Goal: Information Seeking & Learning: Find specific page/section

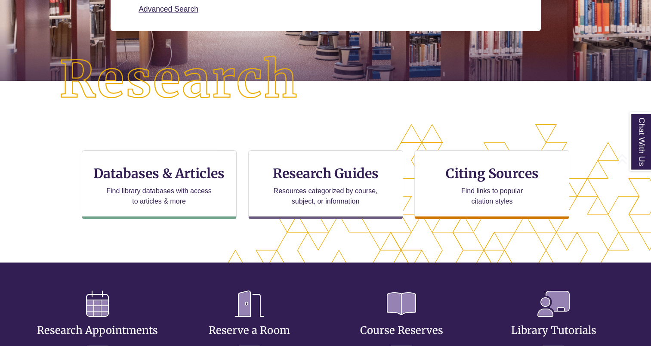
scroll to position [281, 577]
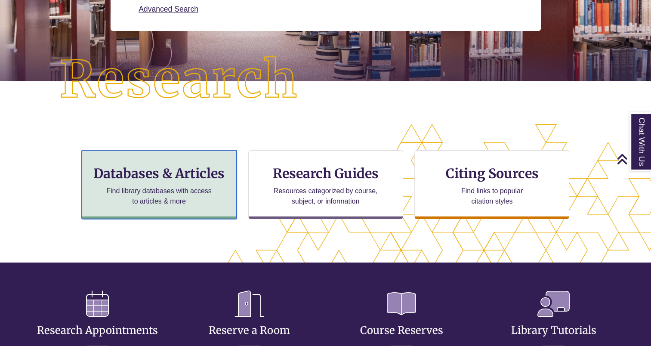
click at [206, 196] on p "Find library databases with access to articles & more" at bounding box center [159, 196] width 112 height 21
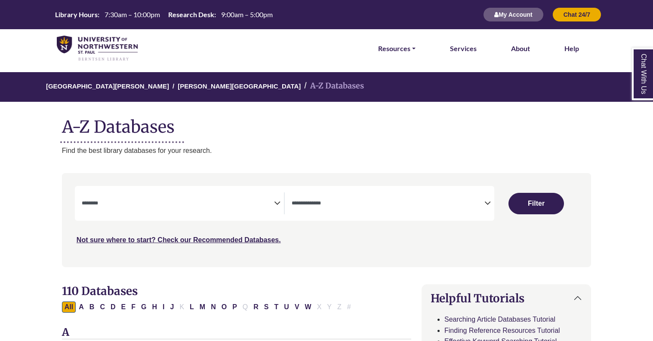
select select "Database Subject Filter"
select select "Database Types Filter"
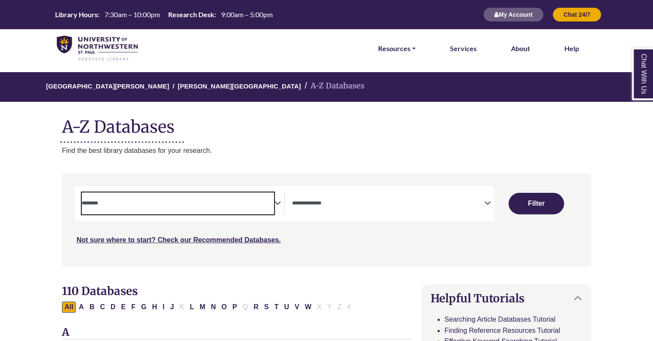
click at [249, 206] on textarea "Search" at bounding box center [178, 204] width 193 height 7
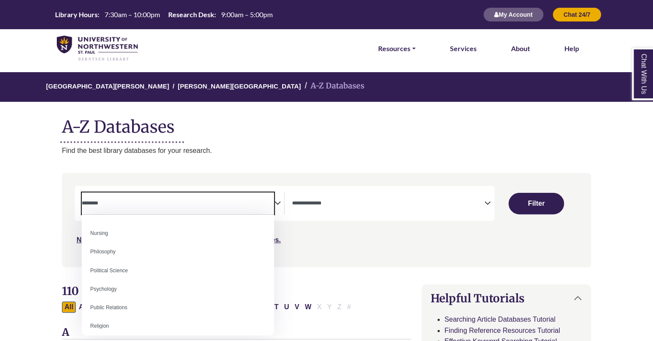
scroll to position [631, 0]
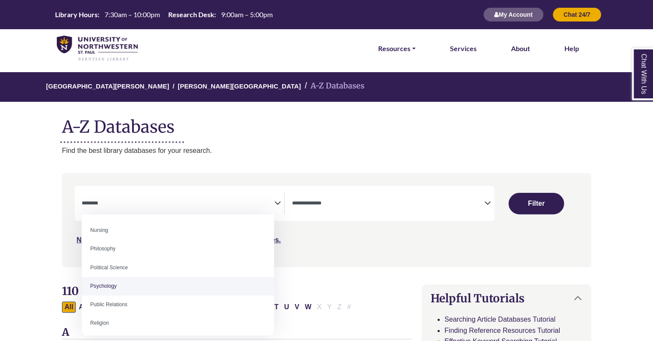
select select "*****"
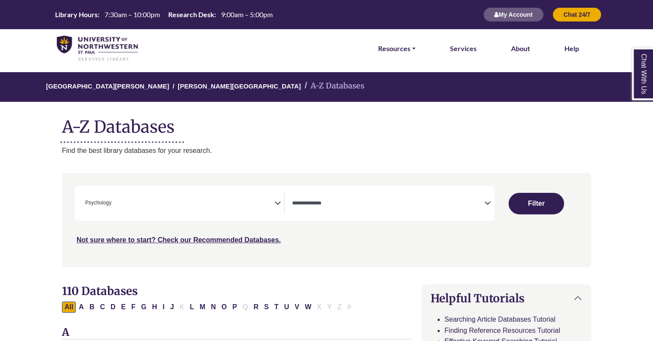
click at [439, 191] on div "**********" at bounding box center [284, 203] width 419 height 35
click at [445, 203] on textarea "Search" at bounding box center [388, 204] width 193 height 7
click at [370, 182] on div "Search filters" at bounding box center [326, 220] width 519 height 87
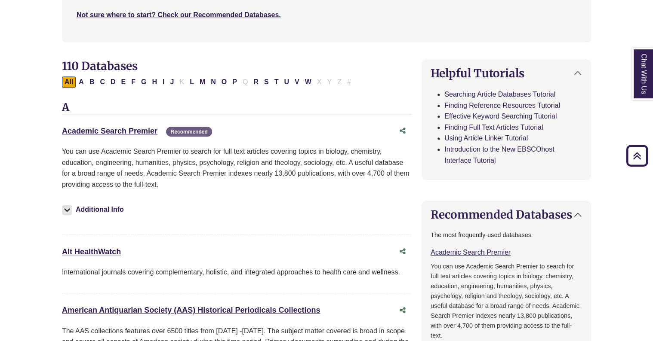
scroll to position [222, 0]
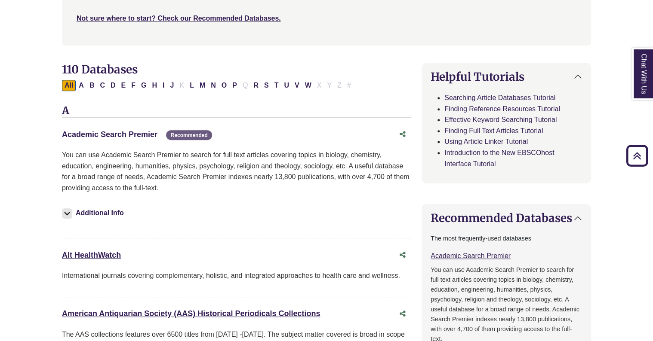
click at [133, 136] on link "Academic Search Premier This link opens in a new window" at bounding box center [109, 134] width 95 height 9
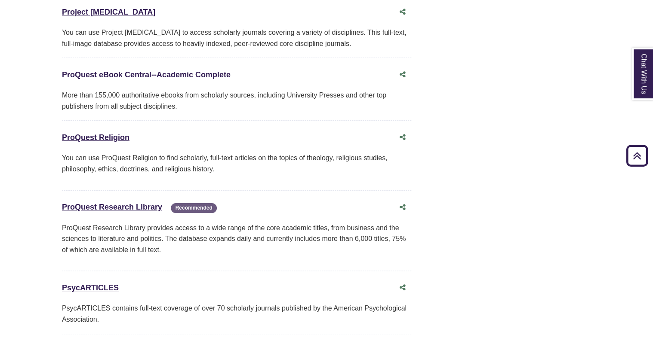
scroll to position [6486, 0]
click at [100, 283] on link "PsycARTICLES This link opens in a new window" at bounding box center [90, 287] width 57 height 9
